Goal: Task Accomplishment & Management: Complete application form

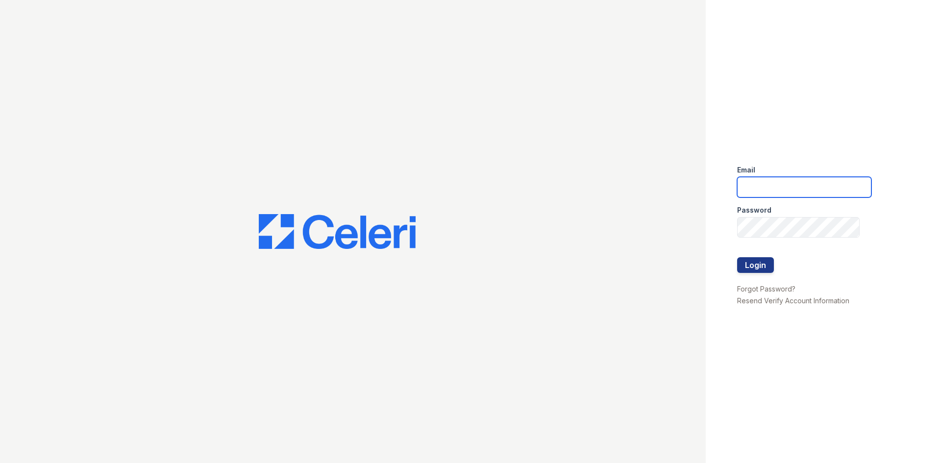
click at [792, 179] on input "email" at bounding box center [804, 187] width 134 height 21
type input "[EMAIL_ADDRESS][DOMAIN_NAME]"
click at [754, 264] on button "Login" at bounding box center [755, 265] width 37 height 16
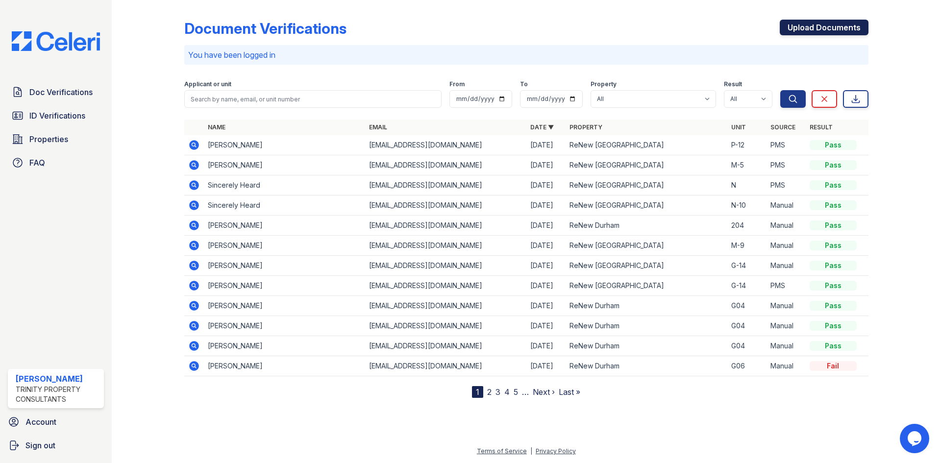
drag, startPoint x: 802, startPoint y: 31, endPoint x: 798, endPoint y: 32, distance: 5.0
click at [802, 31] on link "Upload Documents" at bounding box center [823, 28] width 89 height 16
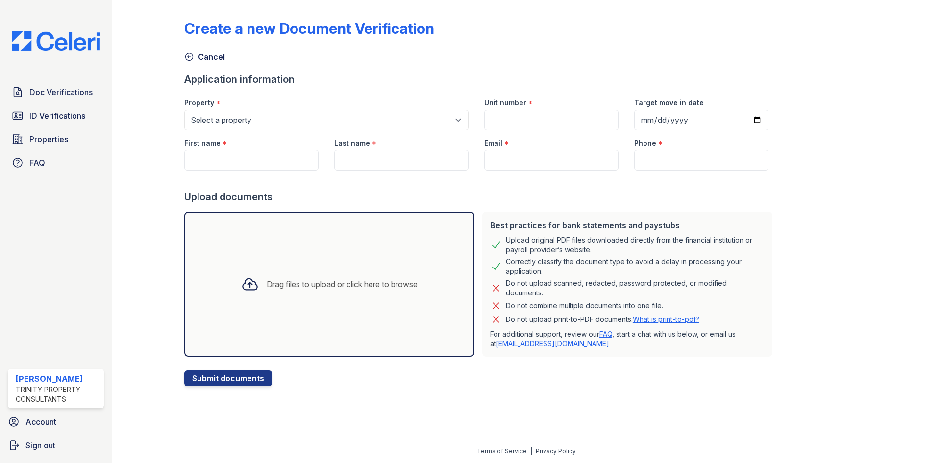
click at [53, 81] on div "Doc Verifications ID Verifications Properties FAQ [PERSON_NAME] Trinity Propert…" at bounding box center [56, 231] width 112 height 463
click at [60, 98] on link "Doc Verifications" at bounding box center [56, 92] width 96 height 20
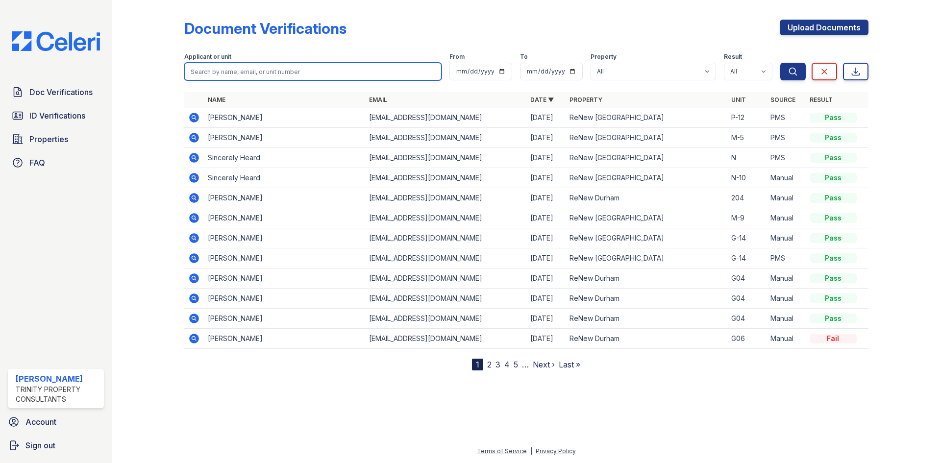
click at [285, 75] on input "search" at bounding box center [312, 72] width 257 height 18
type input "Isiah Murray"
click at [780, 63] on button "Search" at bounding box center [792, 72] width 25 height 18
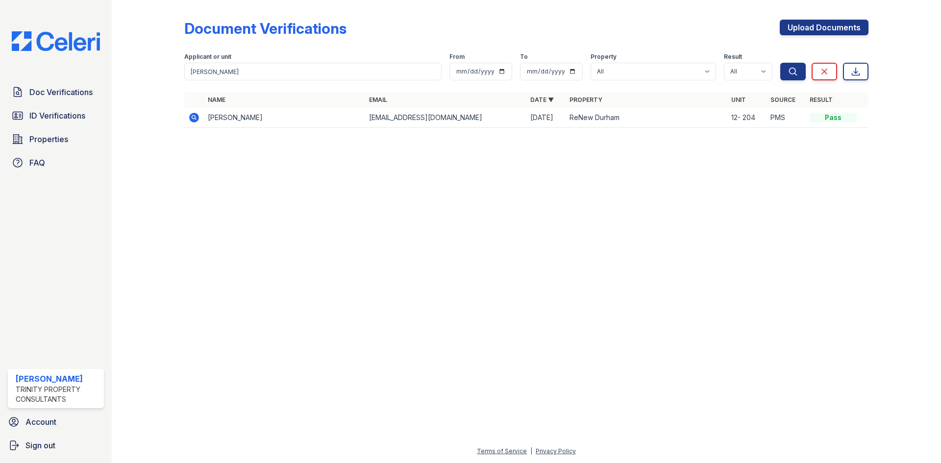
click at [458, 124] on td "isiahmurray5@gmail.com" at bounding box center [445, 118] width 161 height 20
click at [461, 114] on td "isiahmurray5@gmail.com" at bounding box center [445, 118] width 161 height 20
click at [322, 120] on td "Isiah Murray" at bounding box center [284, 118] width 161 height 20
click at [223, 120] on td "Isiah Murray" at bounding box center [284, 118] width 161 height 20
click at [665, 120] on td "ReNew Durham" at bounding box center [645, 118] width 161 height 20
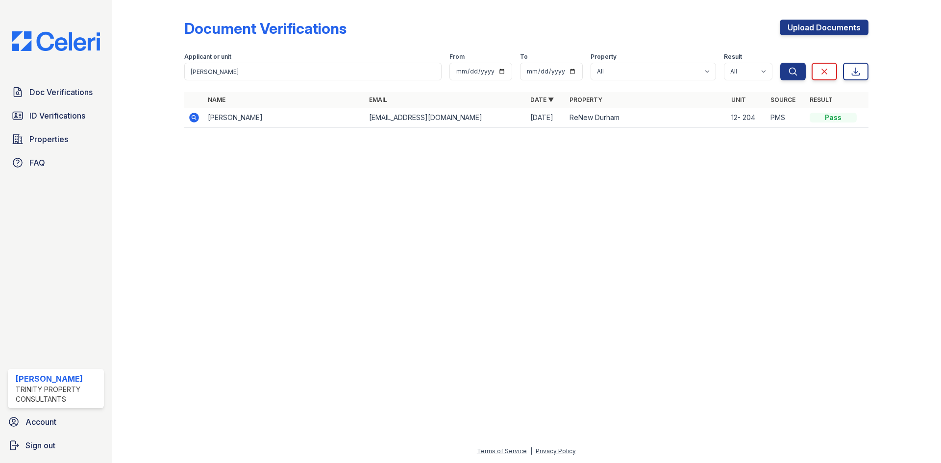
click at [450, 116] on td "isiahmurray5@gmail.com" at bounding box center [445, 118] width 161 height 20
drag, startPoint x: 369, startPoint y: 115, endPoint x: 449, endPoint y: 117, distance: 79.9
click at [449, 117] on td "isiahmurray5@gmail.com" at bounding box center [445, 118] width 161 height 20
copy td "isiahmurray5@gmail.com"
click at [491, 153] on div "Document Verifications Upload Documents Filter Applicant or unit Isiah Murray F…" at bounding box center [526, 76] width 798 height 153
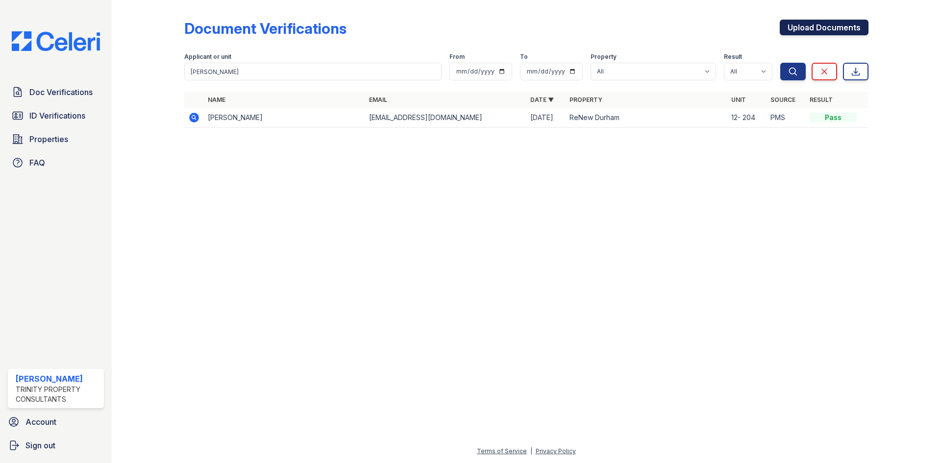
click at [800, 22] on link "Upload Documents" at bounding box center [823, 28] width 89 height 16
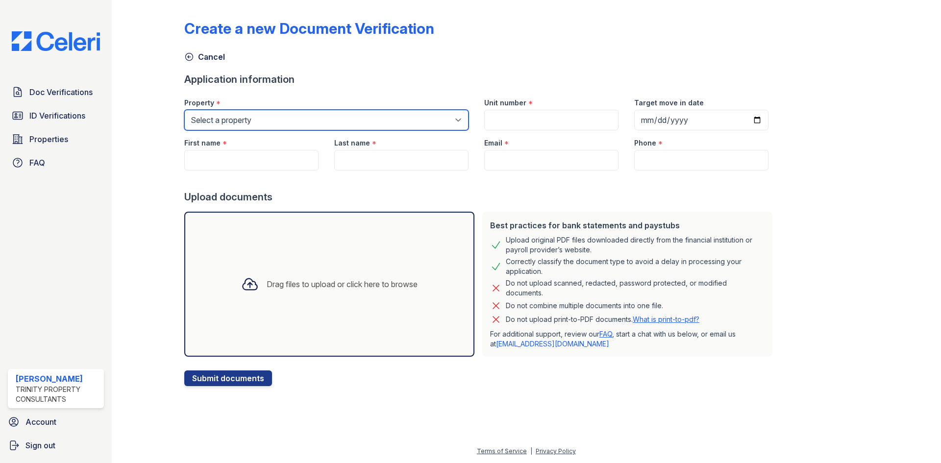
click at [242, 117] on select "Select a property ReNew Durham ReNew West Durham" at bounding box center [326, 120] width 284 height 21
select select "180"
click at [184, 110] on select "Select a property ReNew Durham ReNew West Durham" at bounding box center [326, 120] width 284 height 21
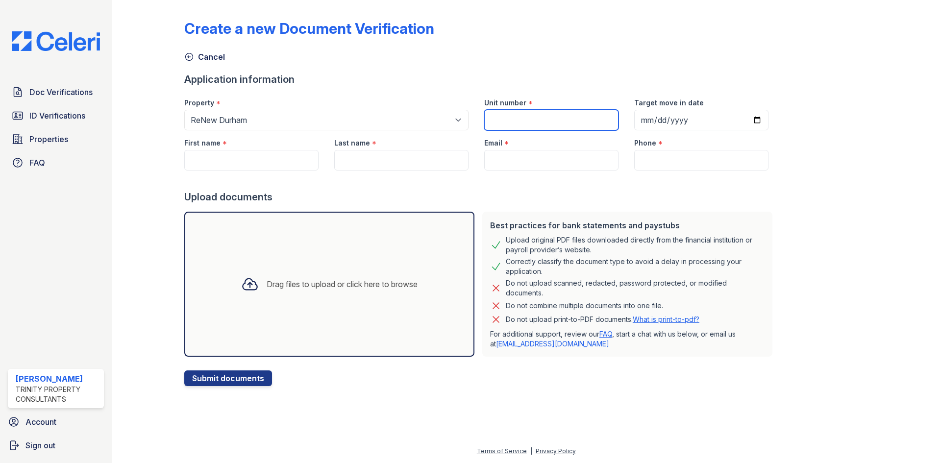
click at [499, 125] on input "Unit number" at bounding box center [551, 120] width 134 height 21
type input "1-103"
click at [267, 157] on input "First name" at bounding box center [251, 160] width 134 height 21
type input "Is"
drag, startPoint x: 267, startPoint y: 158, endPoint x: 181, endPoint y: 157, distance: 85.3
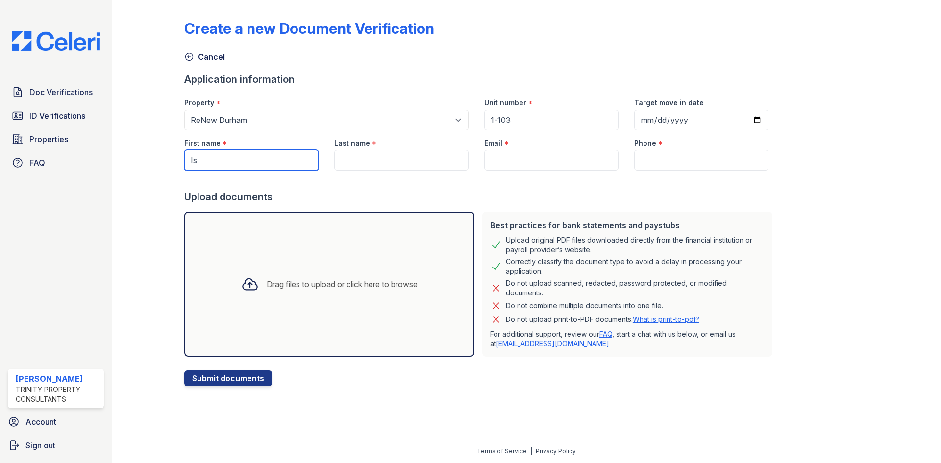
click at [181, 157] on div "First name * Is" at bounding box center [251, 150] width 150 height 40
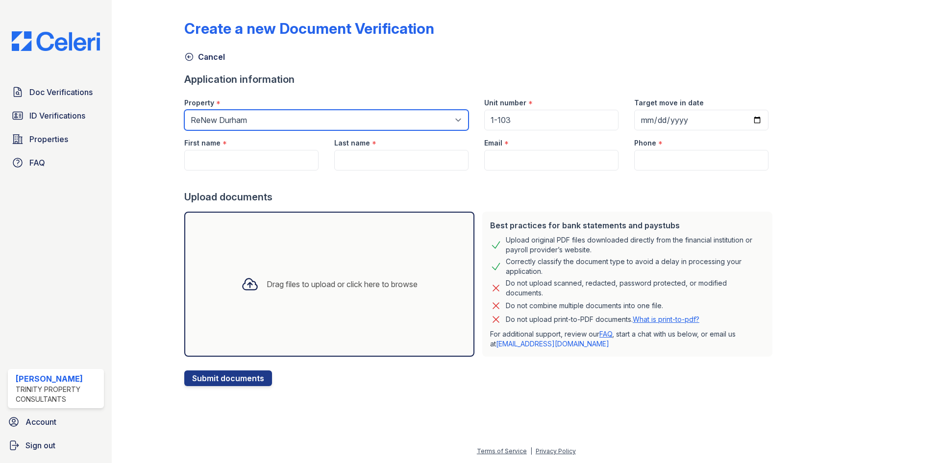
drag, startPoint x: 268, startPoint y: 120, endPoint x: 258, endPoint y: 120, distance: 9.8
click at [258, 120] on select "Select a property ReNew Durham ReNew West Durham" at bounding box center [326, 120] width 284 height 21
drag, startPoint x: 287, startPoint y: 116, endPoint x: 310, endPoint y: 94, distance: 31.9
click at [287, 116] on select "Select a property ReNew Durham ReNew West Durham" at bounding box center [326, 120] width 284 height 21
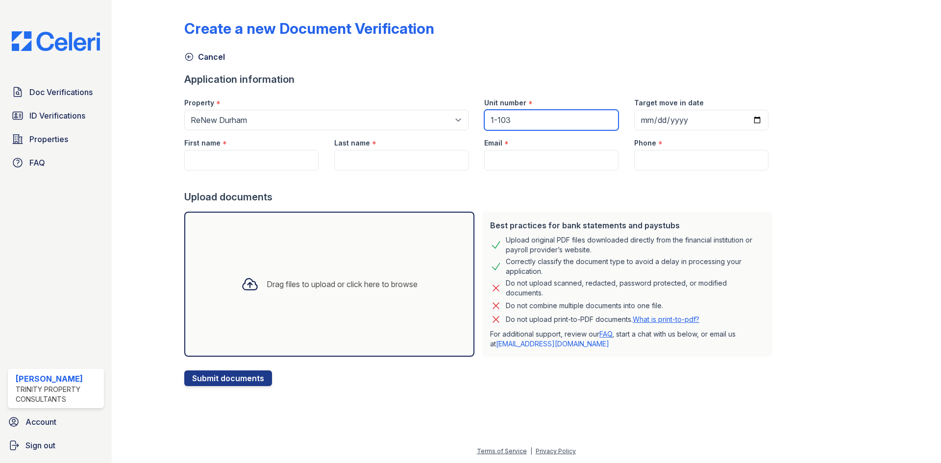
drag, startPoint x: 553, startPoint y: 120, endPoint x: 473, endPoint y: 122, distance: 79.9
click at [476, 122] on div "Unit number * 1-103" at bounding box center [551, 110] width 150 height 40
